Goal: Register for event/course

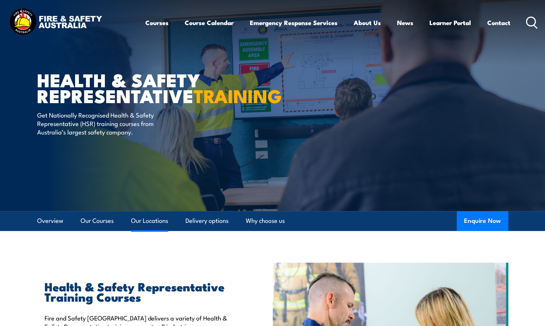
click at [161, 218] on link "Our Locations" at bounding box center [149, 221] width 37 height 20
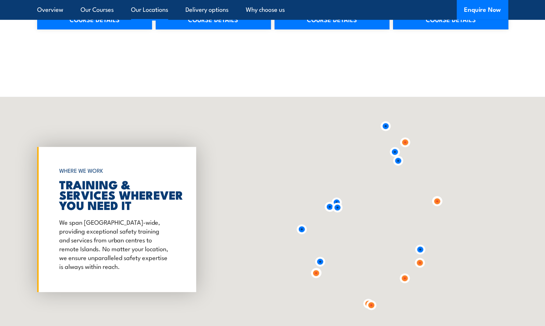
scroll to position [1333, 0]
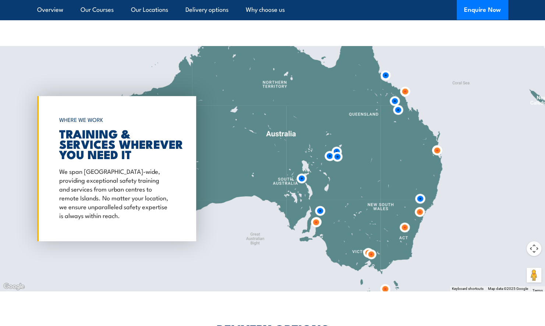
click at [418, 214] on img at bounding box center [420, 212] width 20 height 20
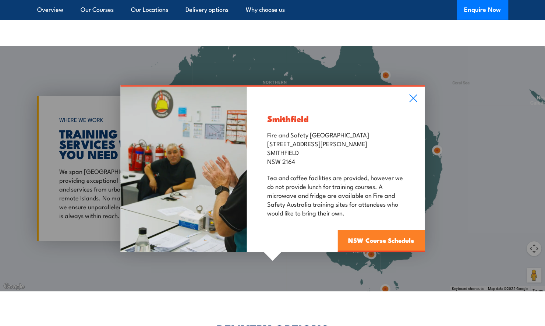
click at [372, 242] on link "NSW Course Schedule" at bounding box center [381, 241] width 87 height 22
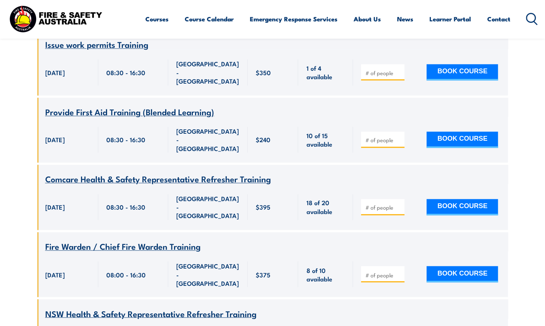
scroll to position [567, 0]
